Goal: Find specific page/section: Find specific page/section

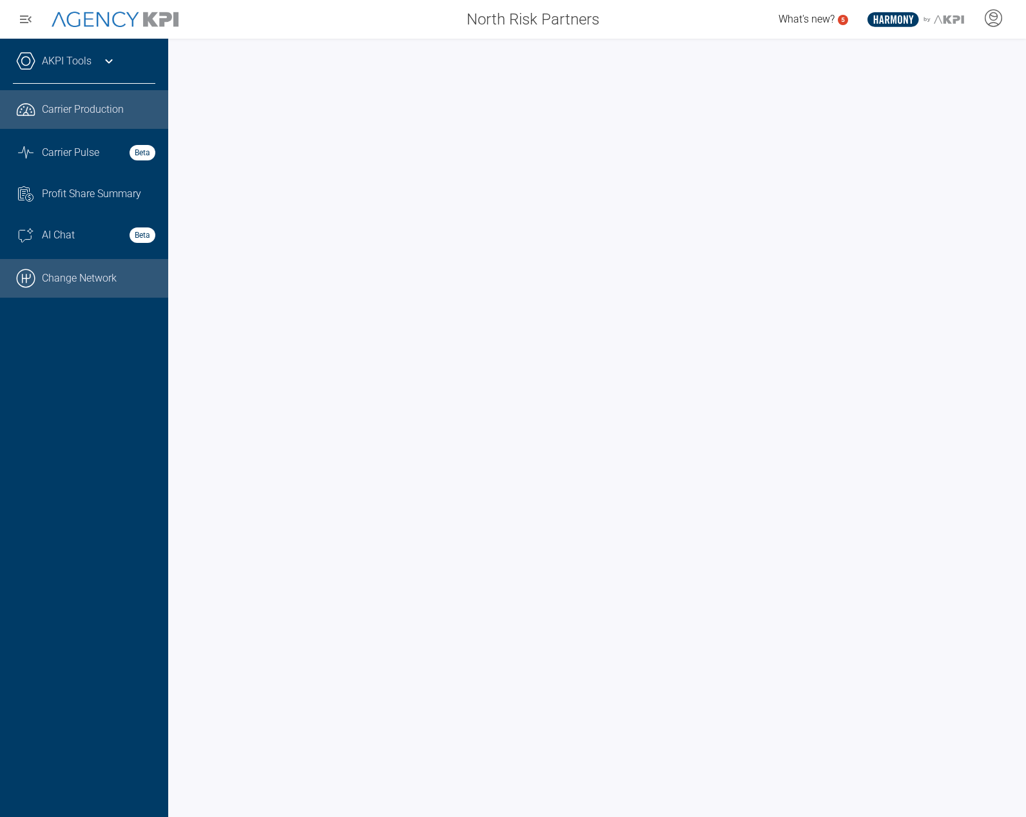
click at [94, 281] on link ".cls-1{fill:none;stroke:#000;stroke-linecap:round;stroke-linejoin:round;stroke-…" at bounding box center [84, 278] width 168 height 39
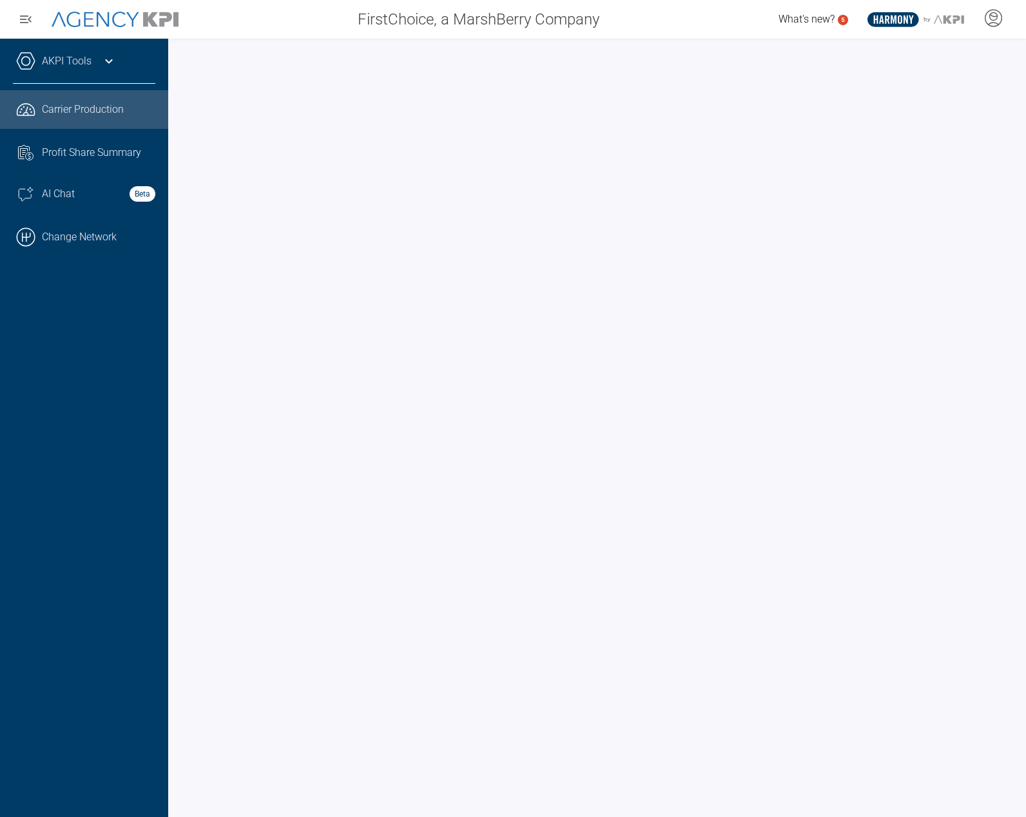
drag, startPoint x: 99, startPoint y: 237, endPoint x: 206, endPoint y: 215, distance: 110.0
click at [99, 237] on link ".cls-1{fill:none;stroke:#000;stroke-linecap:round;stroke-linejoin:round;stroke-…" at bounding box center [84, 237] width 168 height 39
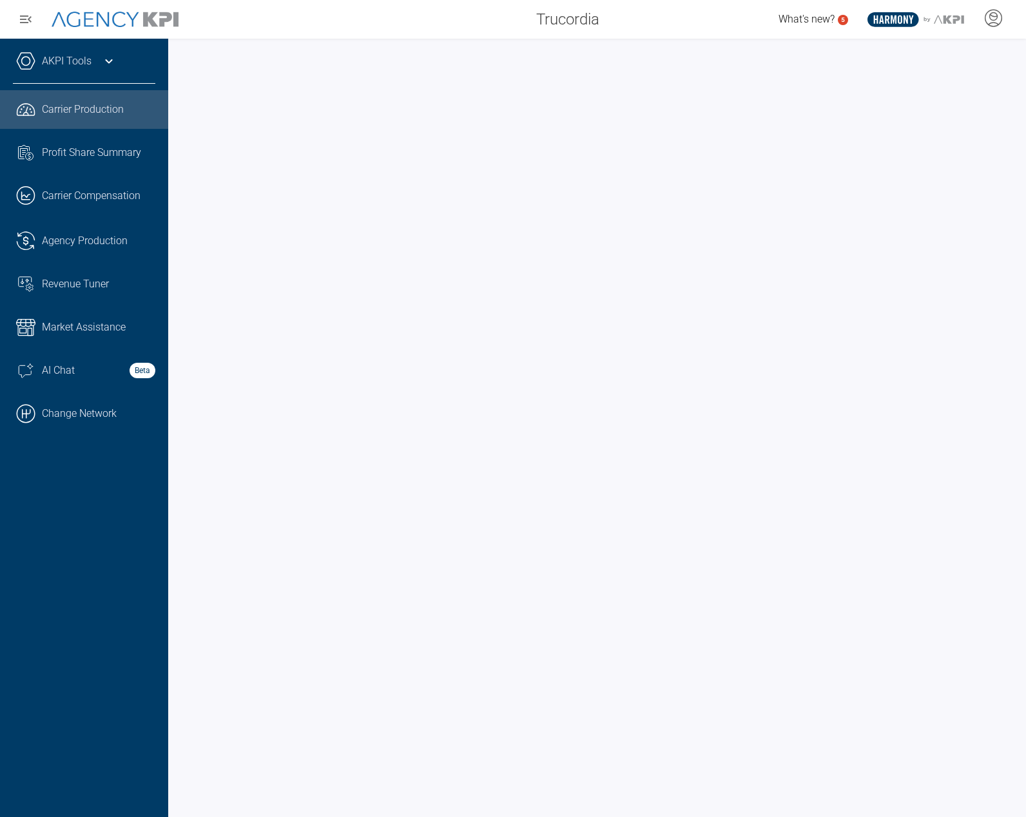
scroll to position [0, 57]
